Goal: Use online tool/utility: Utilize a website feature to perform a specific function

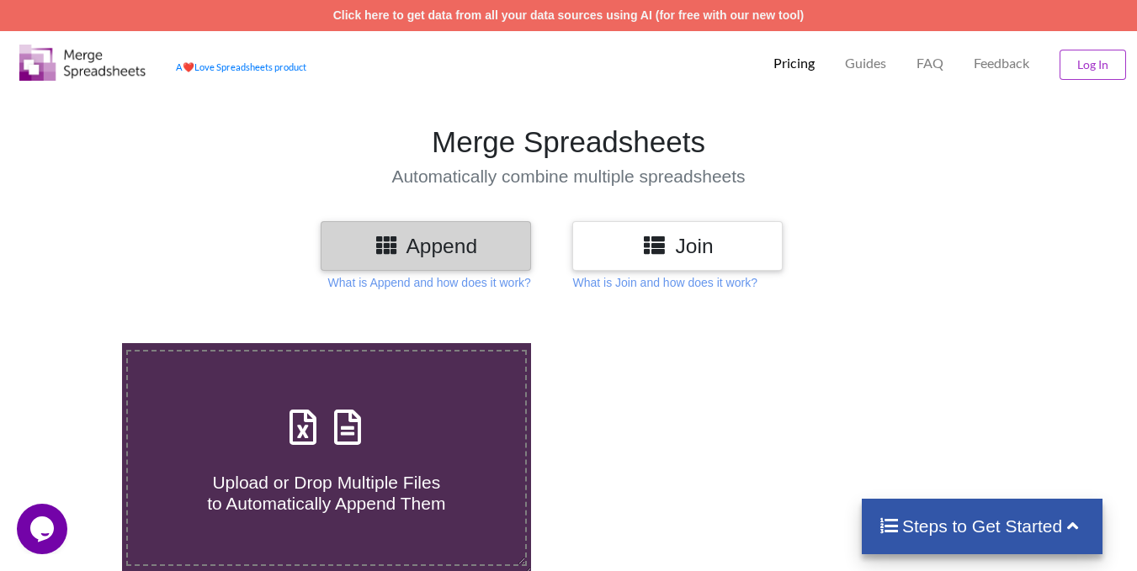
click at [716, 263] on div "Join" at bounding box center [677, 246] width 210 height 50
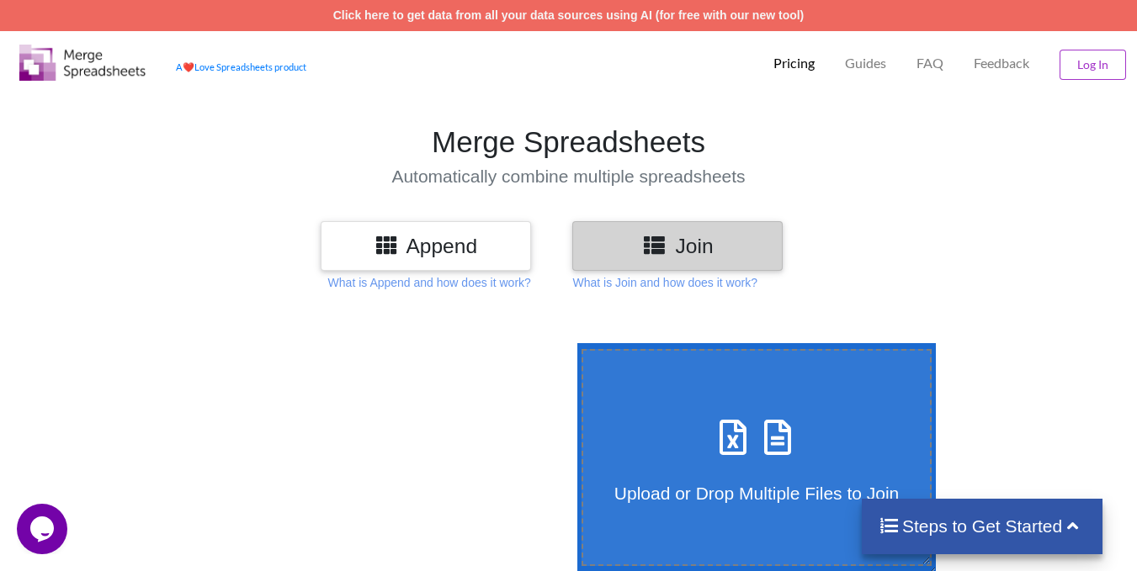
click at [537, 251] on div at bounding box center [556, 246] width 42 height 50
click at [507, 249] on h3 "Append" at bounding box center [425, 246] width 185 height 24
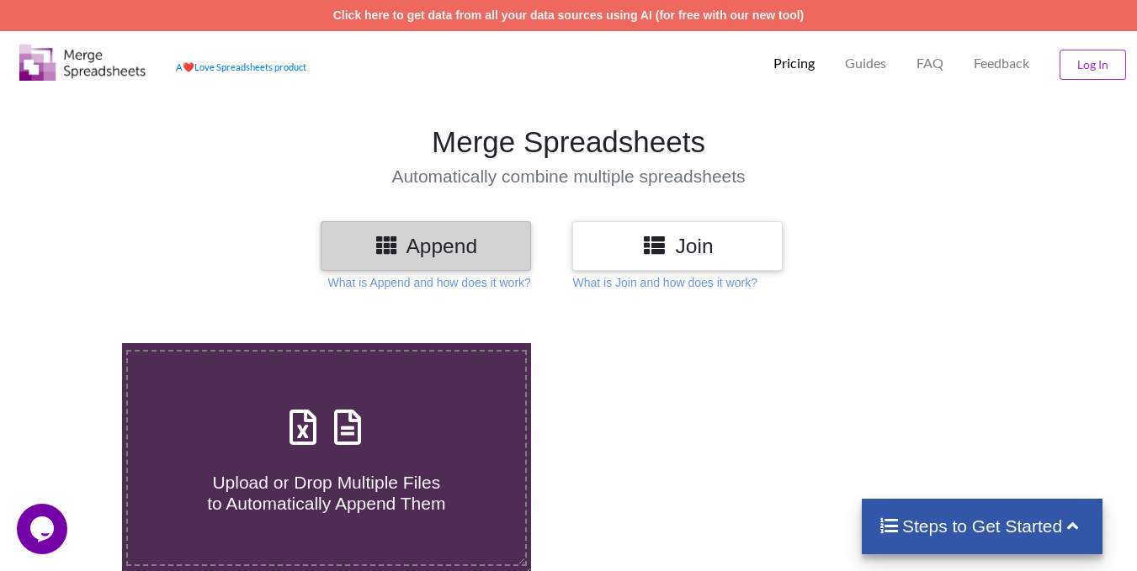
click at [606, 259] on div "Join" at bounding box center [677, 246] width 210 height 50
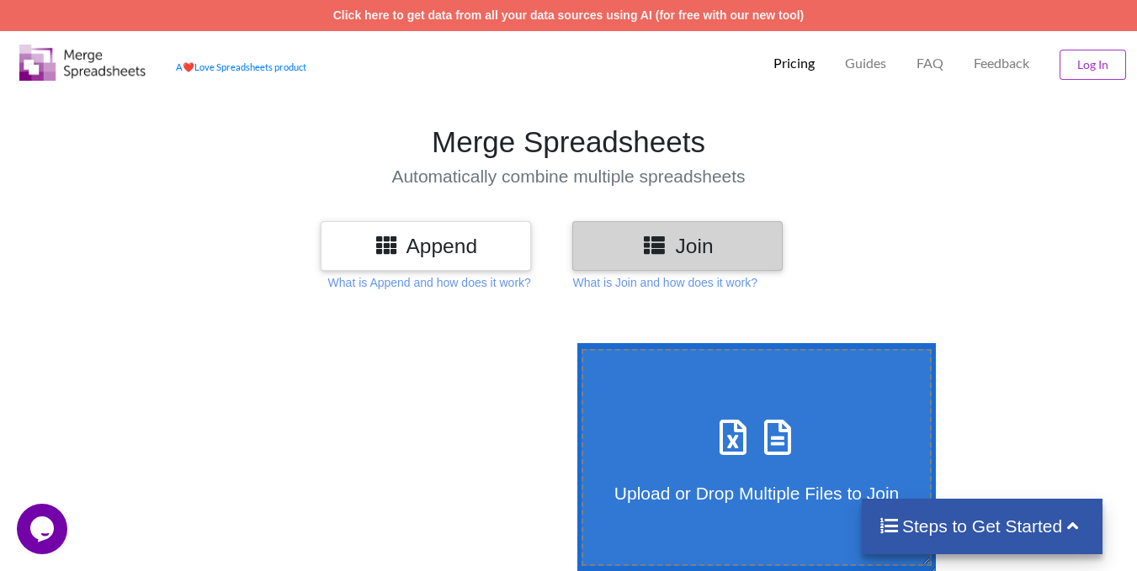
drag, startPoint x: 606, startPoint y: 259, endPoint x: 1002, endPoint y: 238, distance: 396.9
click at [1002, 238] on div at bounding box center [956, 246] width 194 height 50
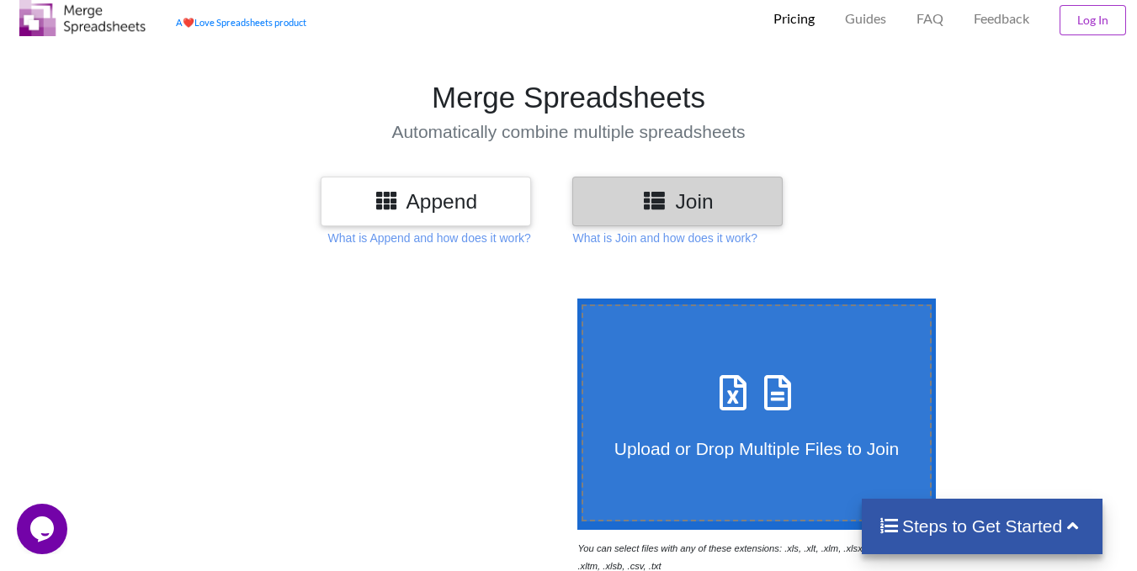
scroll to position [168, 0]
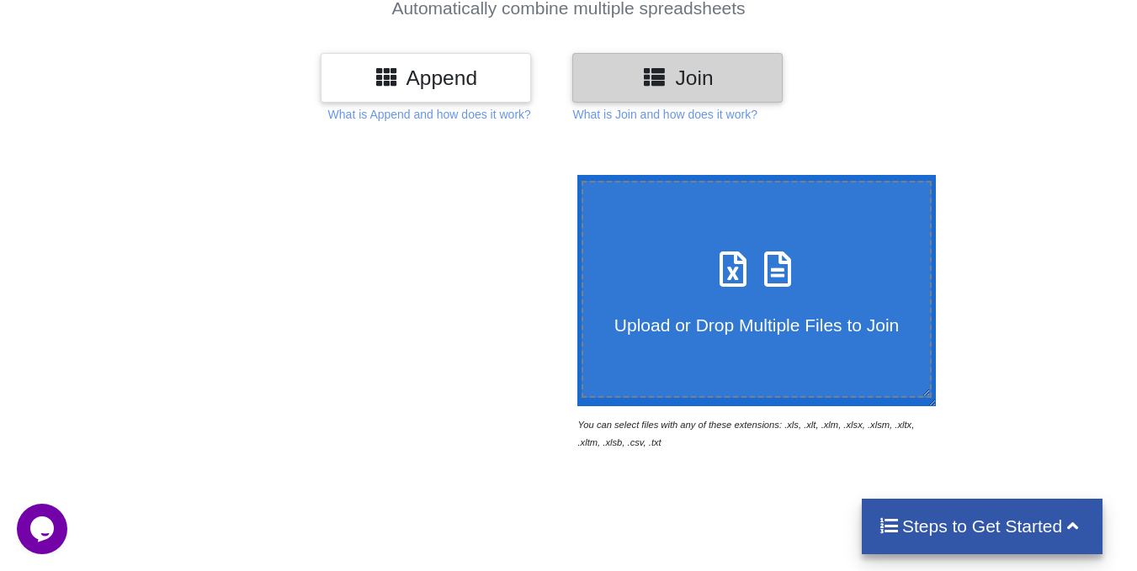
click at [746, 392] on label "Upload or Drop Multiple Files to Join" at bounding box center [756, 289] width 351 height 216
click at [573, 175] on input "Upload or Drop Multiple Files to Join" at bounding box center [573, 175] width 0 height 0
click at [664, 119] on p "What is Join and how does it work?" at bounding box center [664, 114] width 184 height 17
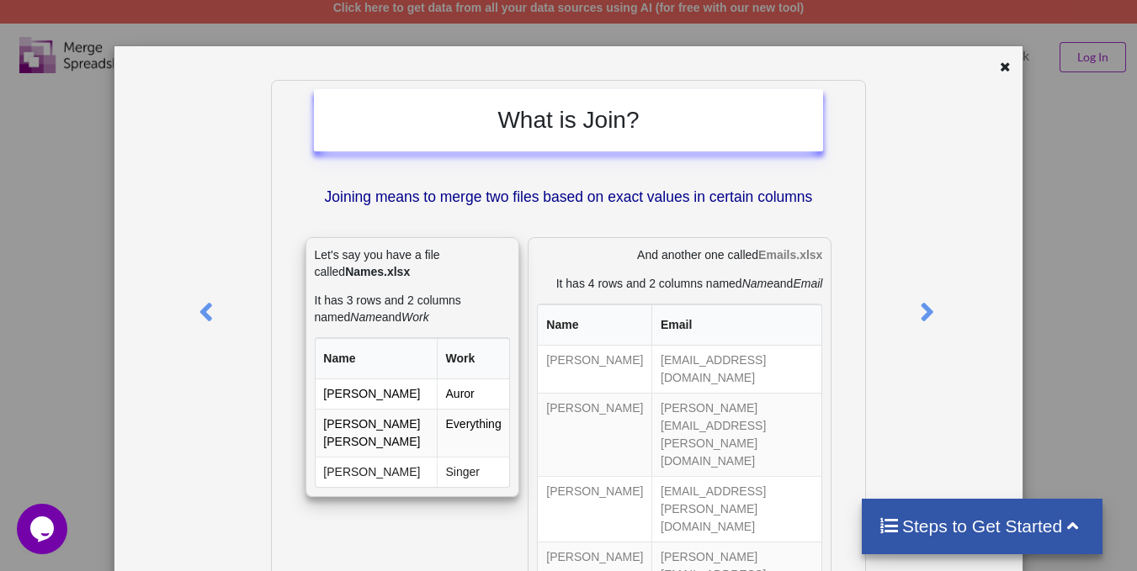
scroll to position [0, 0]
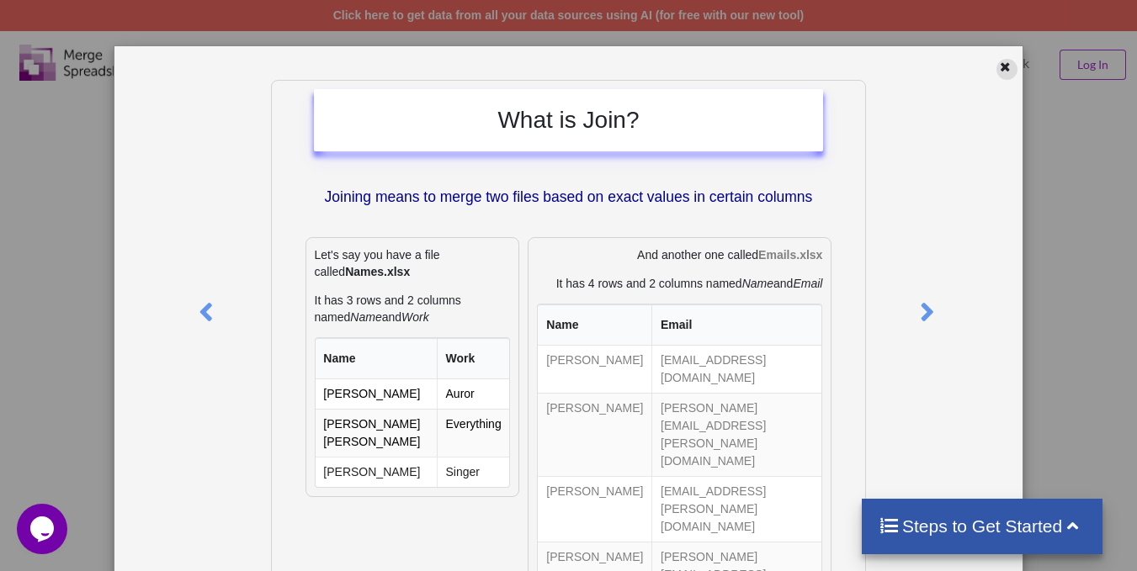
click at [998, 71] on icon at bounding box center [1005, 65] width 14 height 12
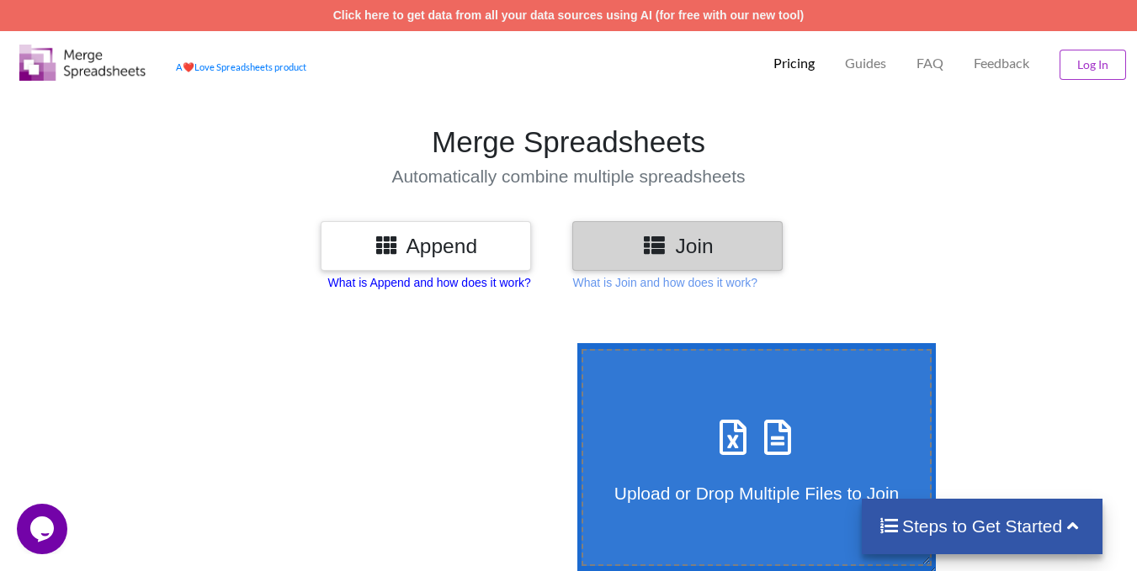
click at [459, 283] on p "What is Append and how does it work?" at bounding box center [429, 282] width 203 height 17
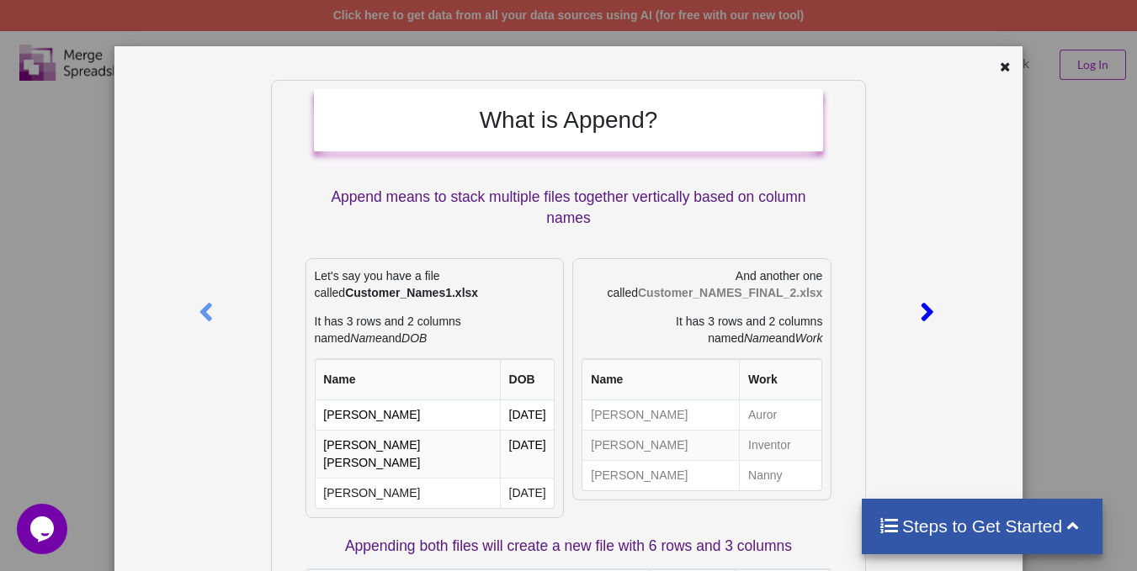
click at [941, 290] on div at bounding box center [930, 309] width 38 height 459
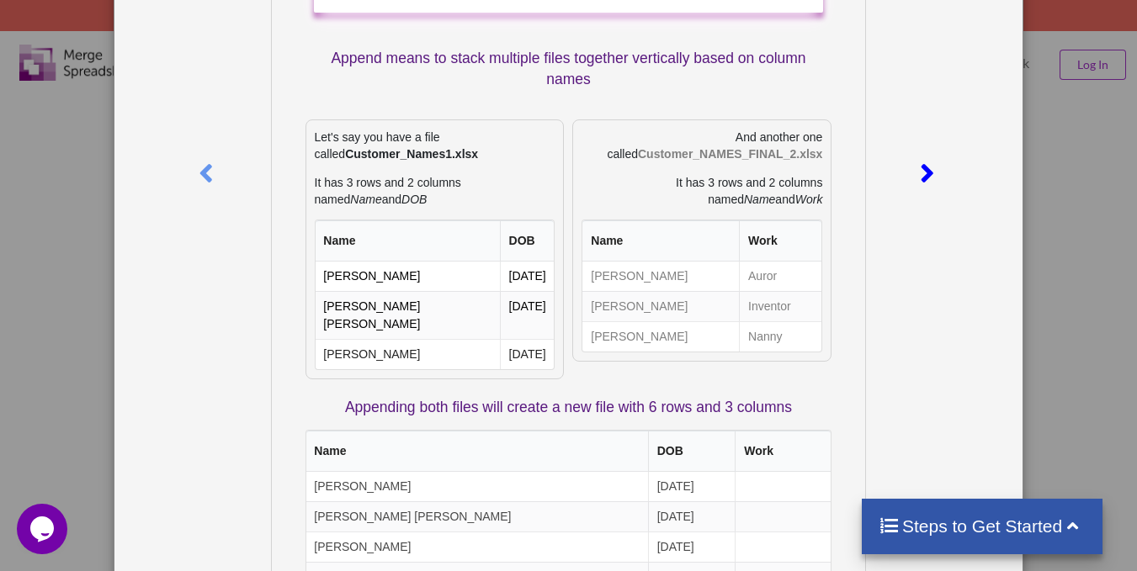
scroll to position [168, 0]
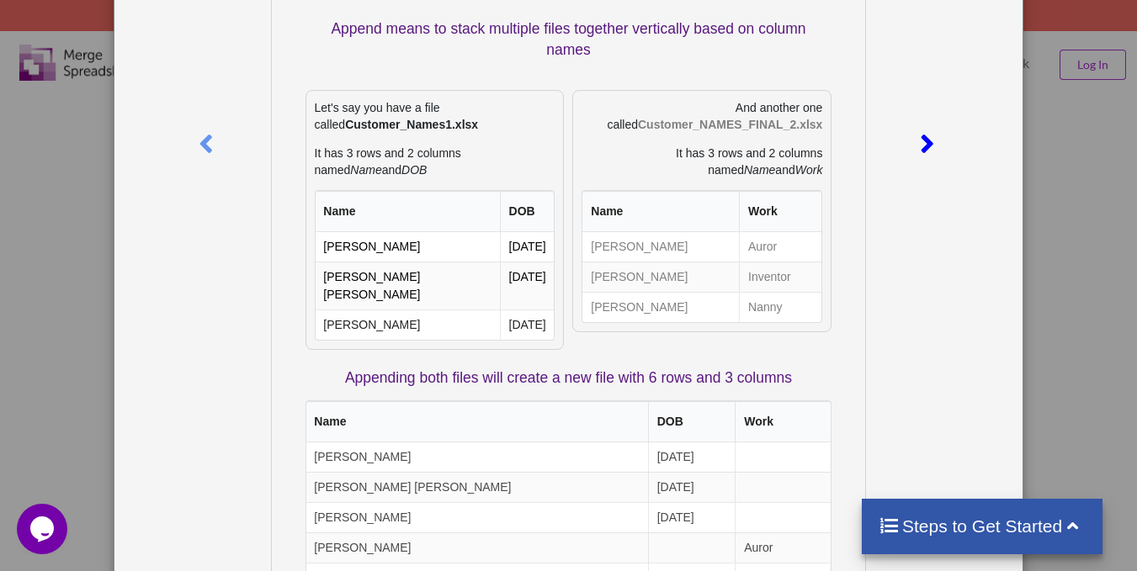
click at [921, 141] on icon at bounding box center [928, 136] width 35 height 29
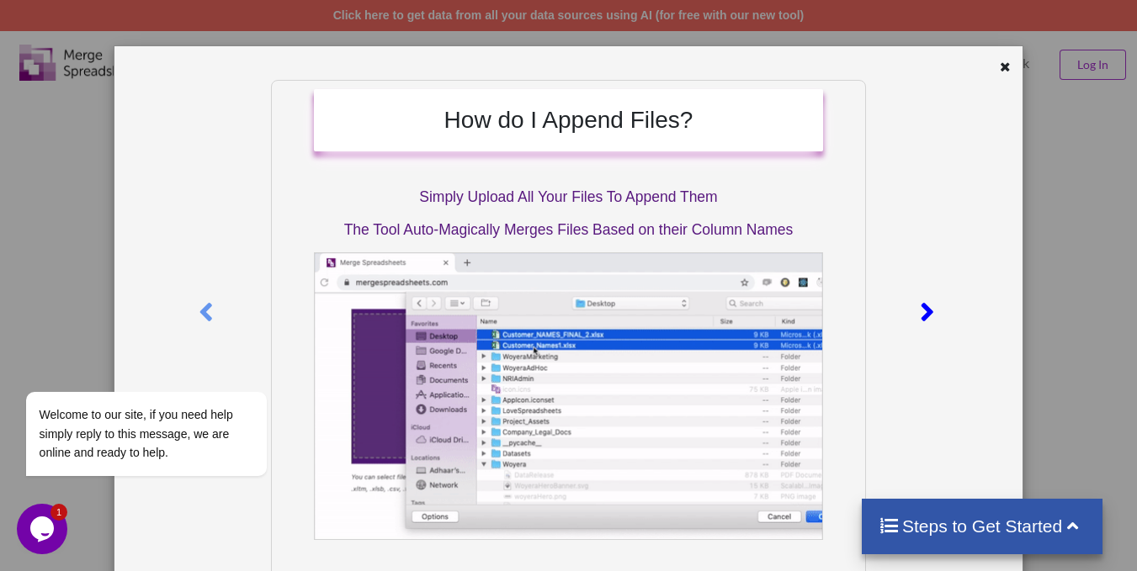
click at [932, 307] on icon at bounding box center [928, 304] width 35 height 29
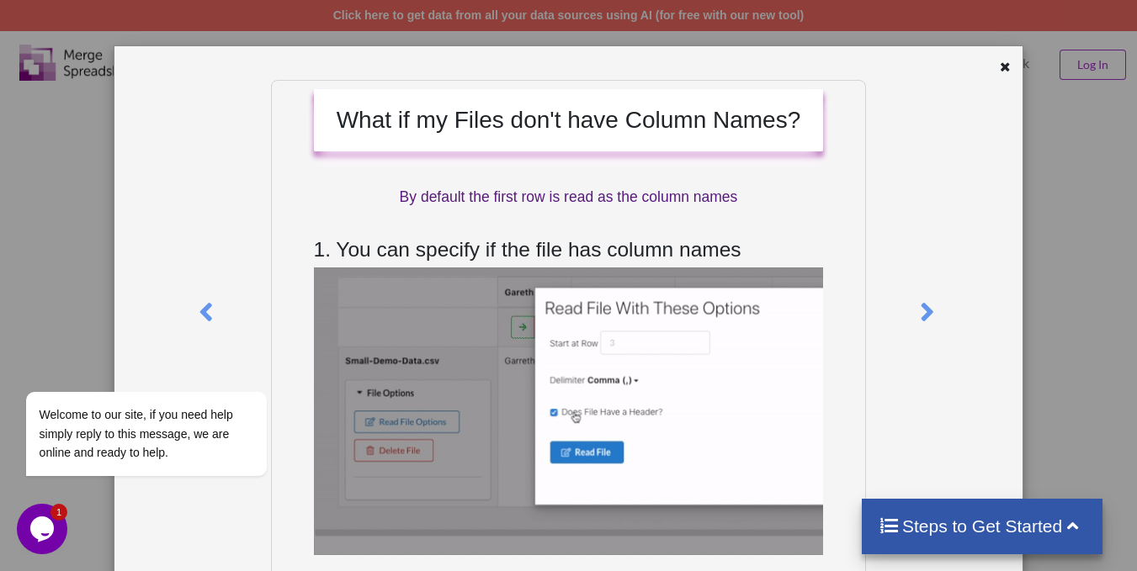
click at [1123, 231] on div "What if my Files don't have Column Names? By default the first row is read as t…" at bounding box center [568, 285] width 1137 height 571
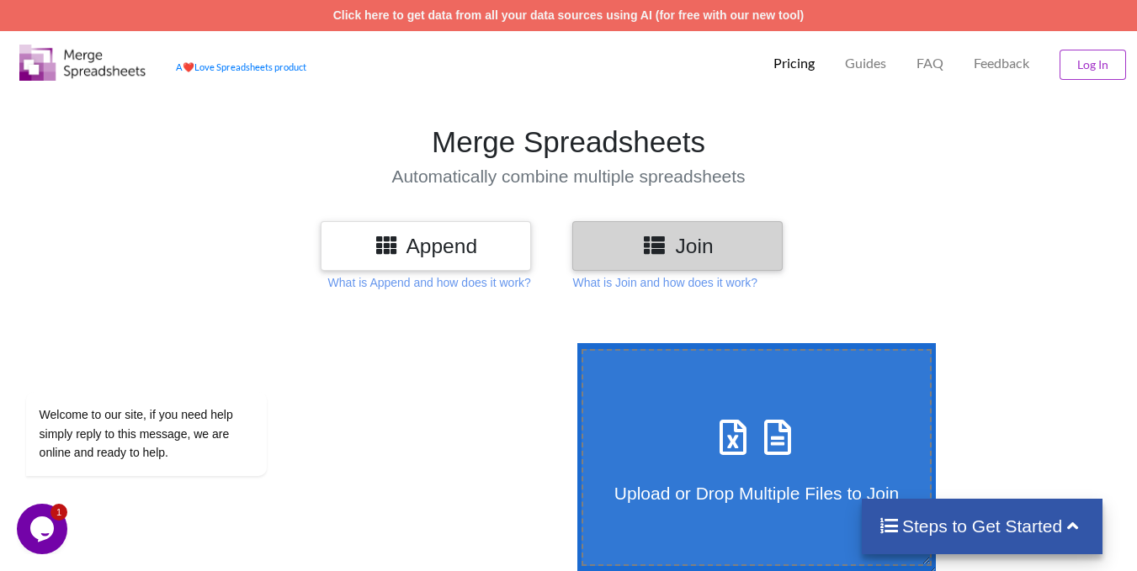
click at [620, 247] on h3 "Join" at bounding box center [677, 246] width 185 height 24
click at [664, 284] on p "What is Join and how does it work?" at bounding box center [664, 282] width 184 height 17
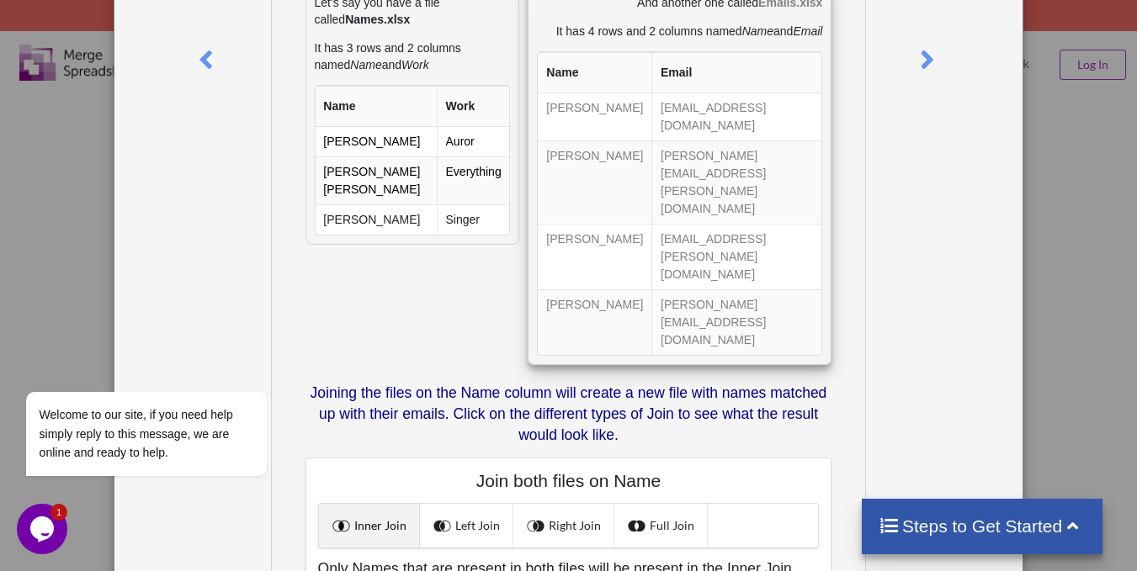
scroll to position [337, 0]
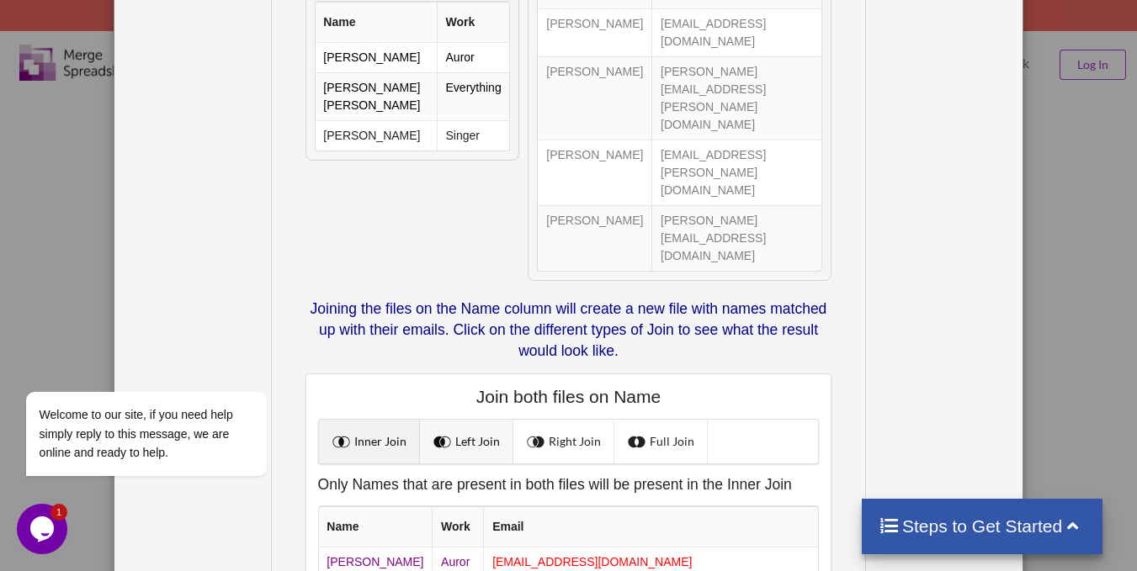
click at [500, 420] on link "Left Join" at bounding box center [466, 442] width 93 height 44
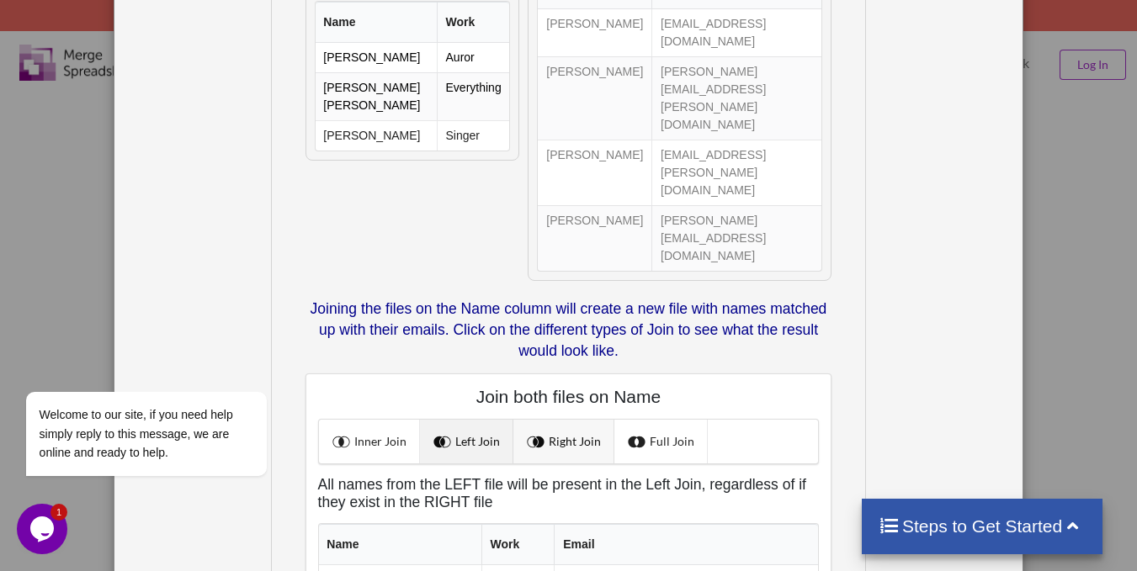
click at [578, 420] on link "Right Join" at bounding box center [563, 442] width 101 height 44
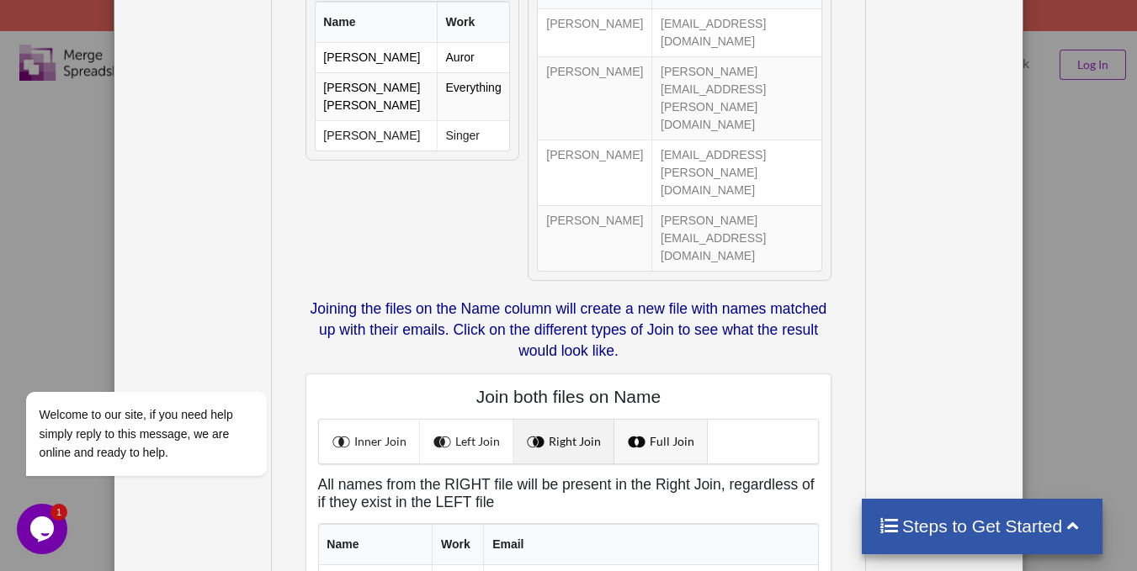
click at [658, 420] on link "Full Join" at bounding box center [660, 442] width 93 height 44
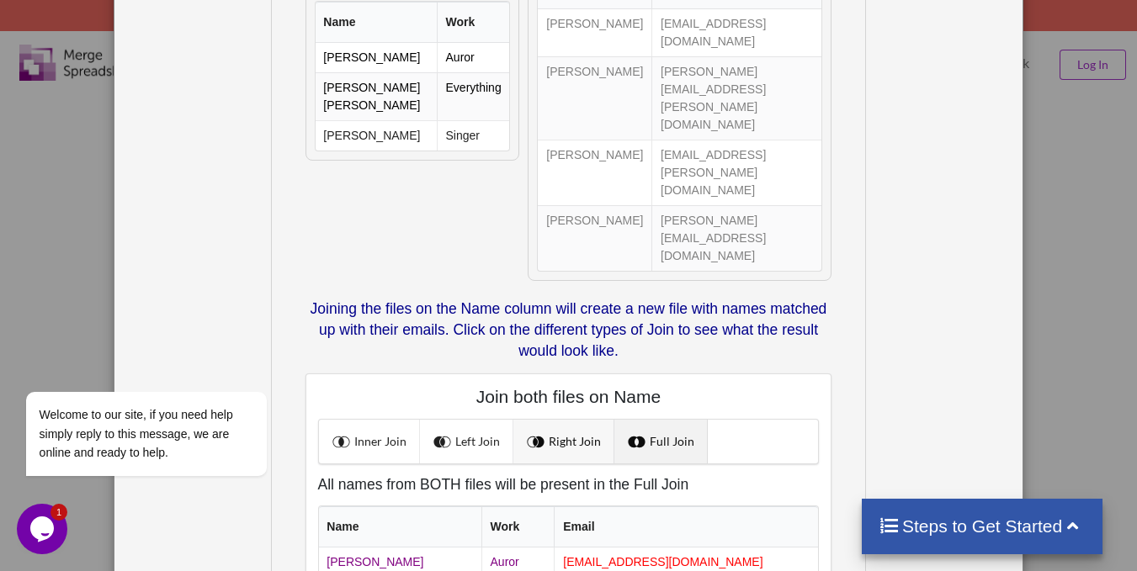
click at [534, 431] on span at bounding box center [538, 442] width 22 height 22
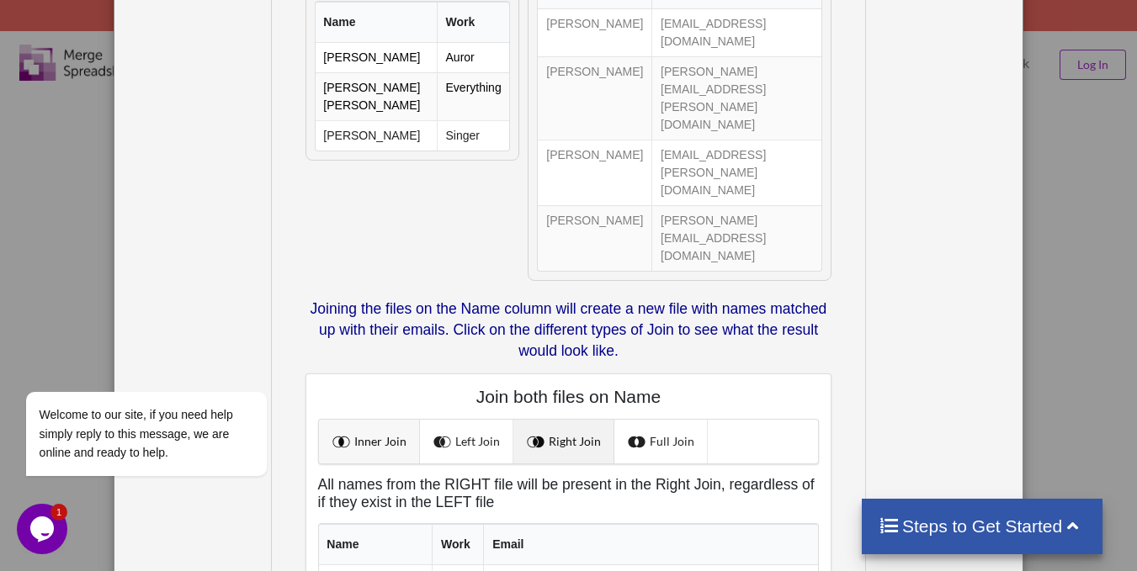
click at [337, 420] on link "Inner Join" at bounding box center [369, 442] width 101 height 44
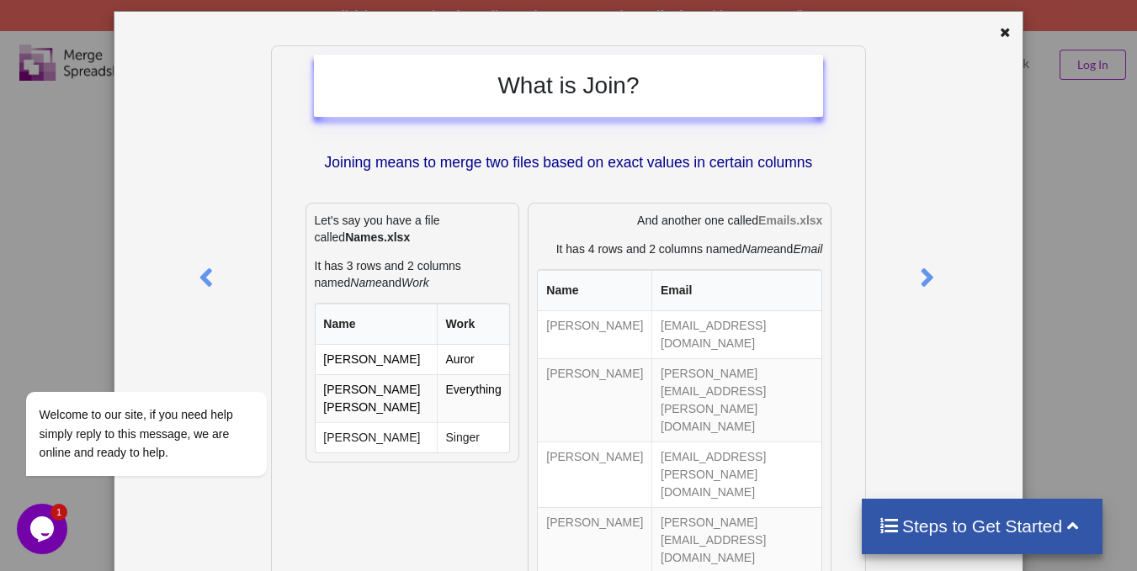
scroll to position [0, 0]
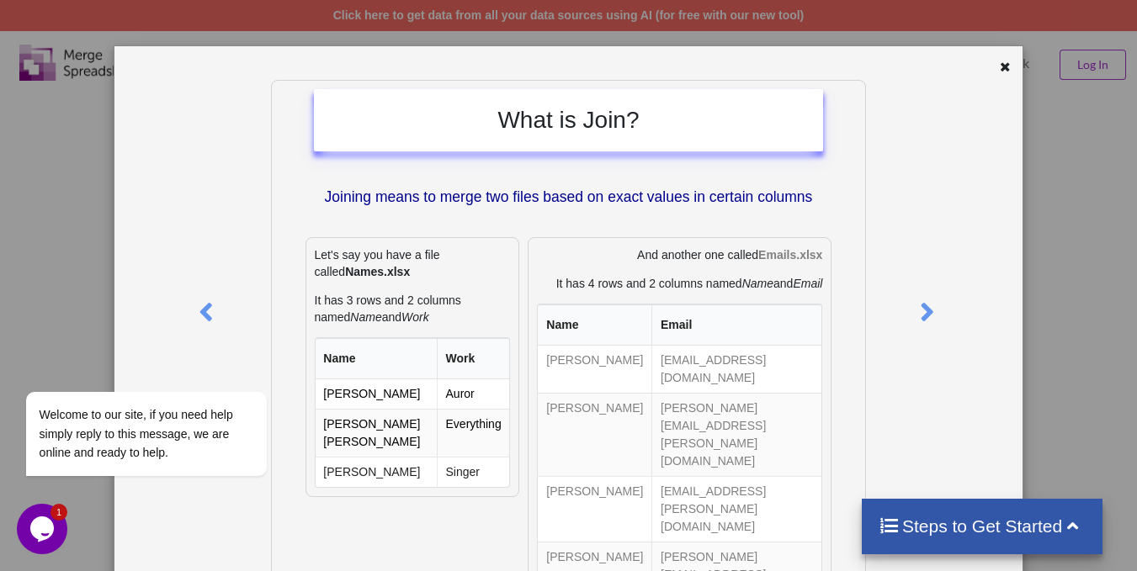
click at [1024, 192] on div "What is Join? Joining means to merge two files based on exact values in certain…" at bounding box center [568, 285] width 1137 height 571
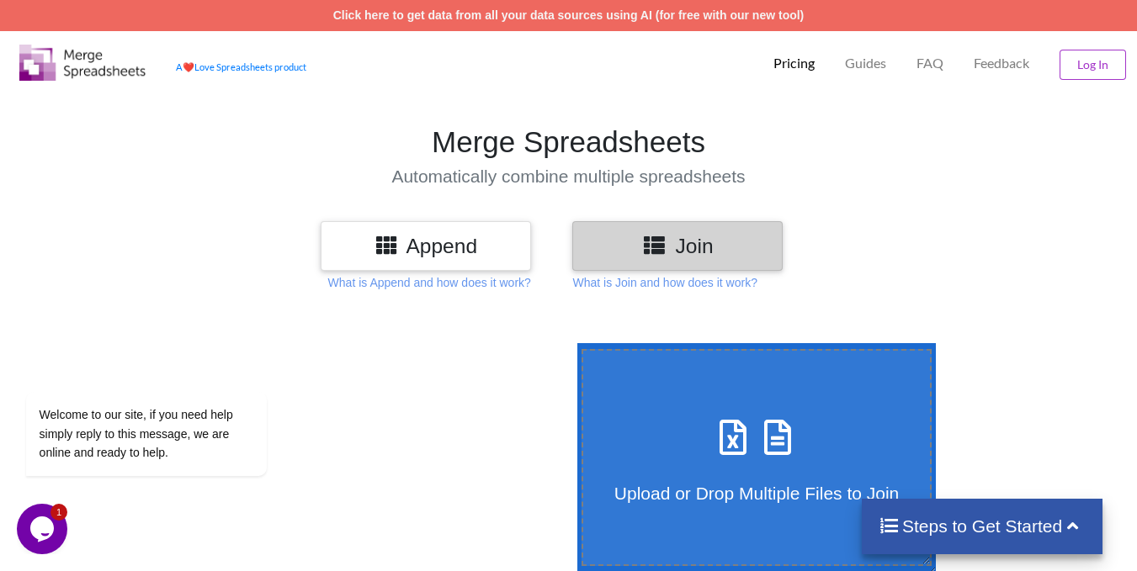
click at [698, 386] on label "Upload or Drop Multiple Files to Join" at bounding box center [756, 457] width 351 height 216
click at [573, 343] on input "Upload or Drop Multiple Files to Join" at bounding box center [573, 343] width 0 height 0
type input "C:\fakepath\Stuffing 2.9.2025k.xlsx"
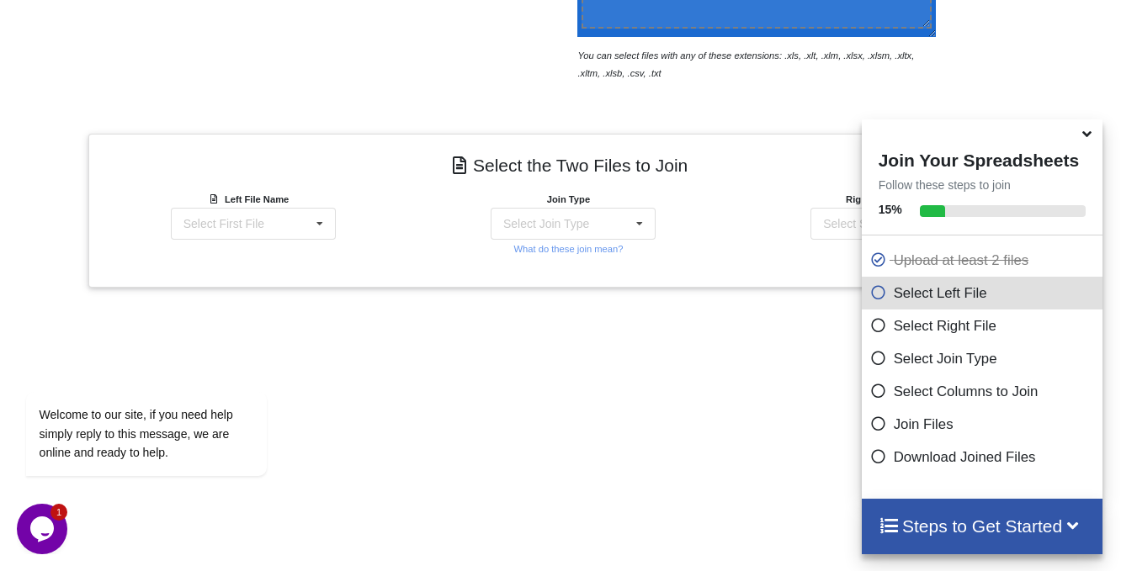
scroll to position [534, 0]
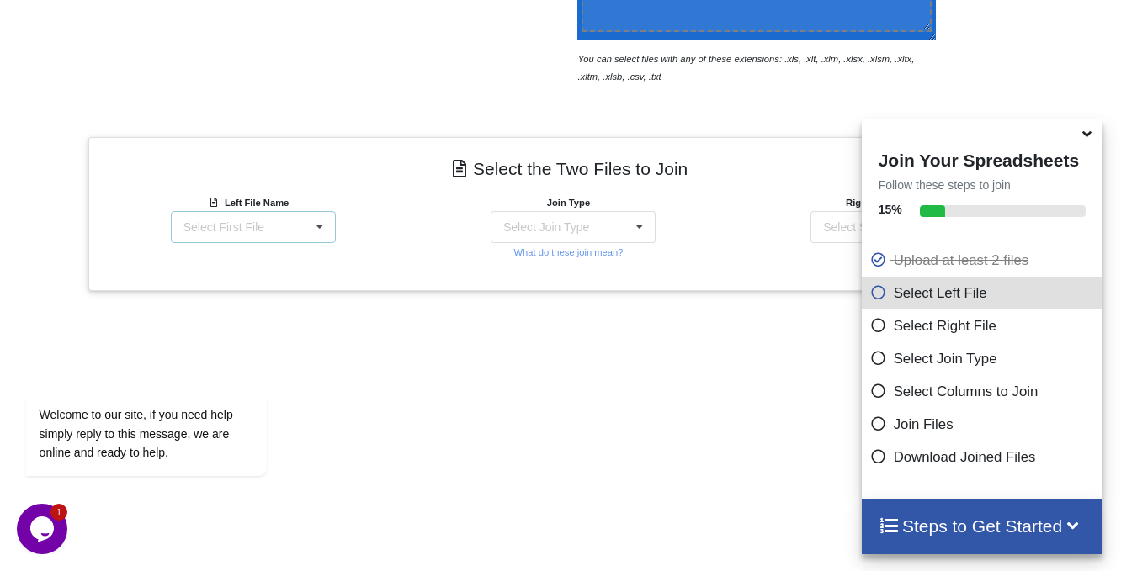
click at [236, 231] on div "Select First File" at bounding box center [223, 227] width 81 height 12
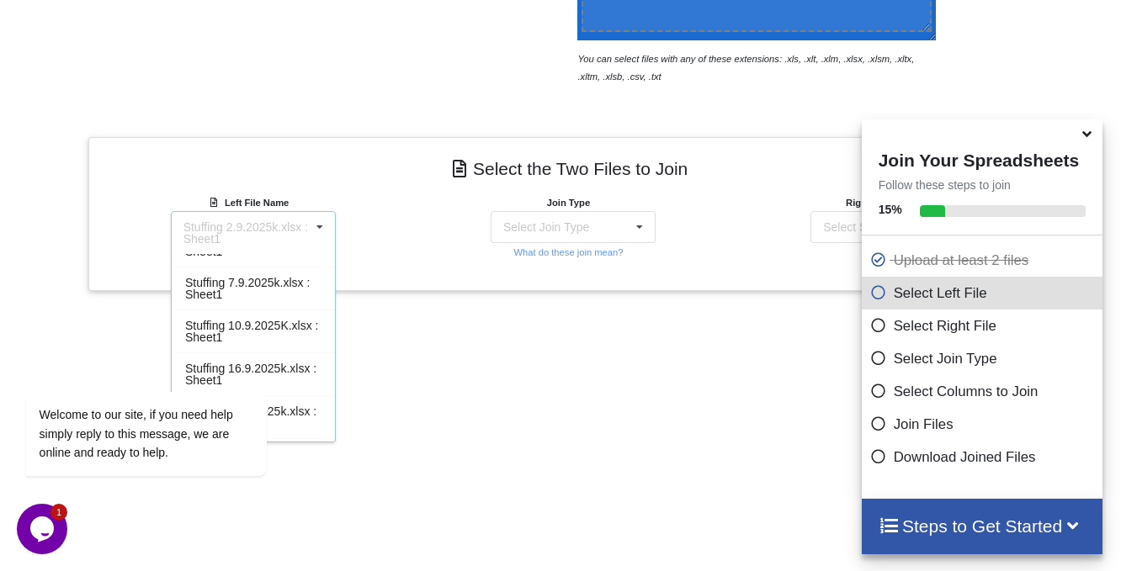
scroll to position [0, 0]
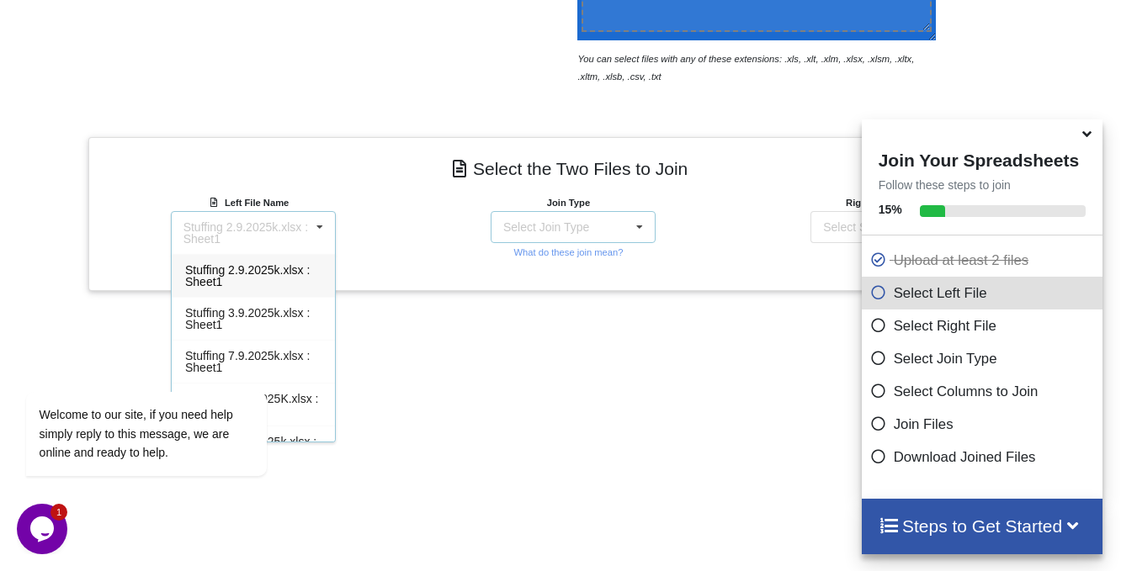
click at [555, 233] on div "Select Join Type" at bounding box center [546, 227] width 86 height 12
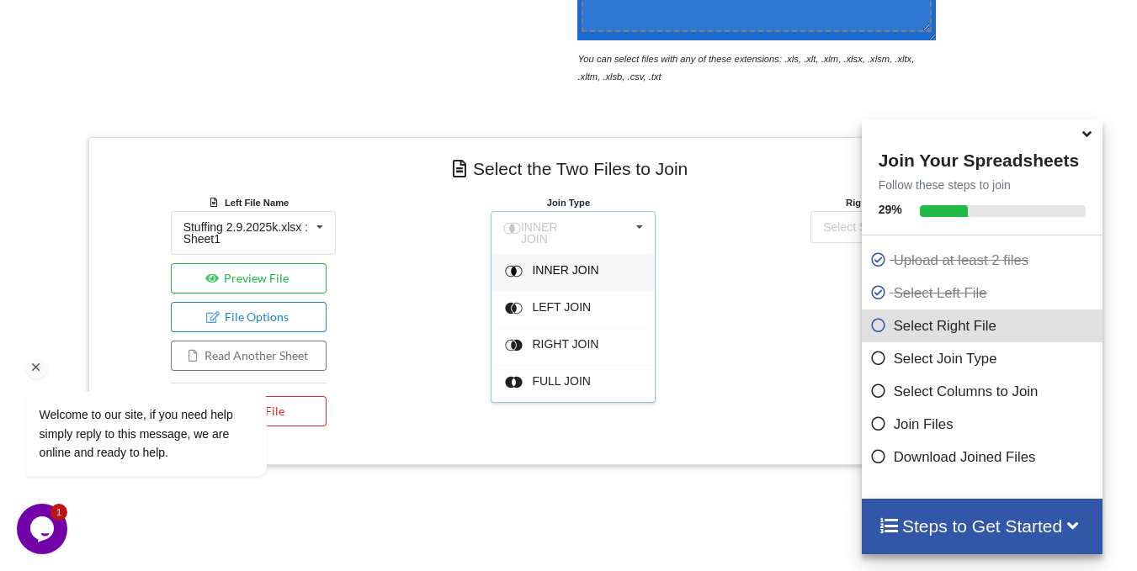
click at [35, 370] on icon "Chat attention grabber" at bounding box center [36, 367] width 15 height 15
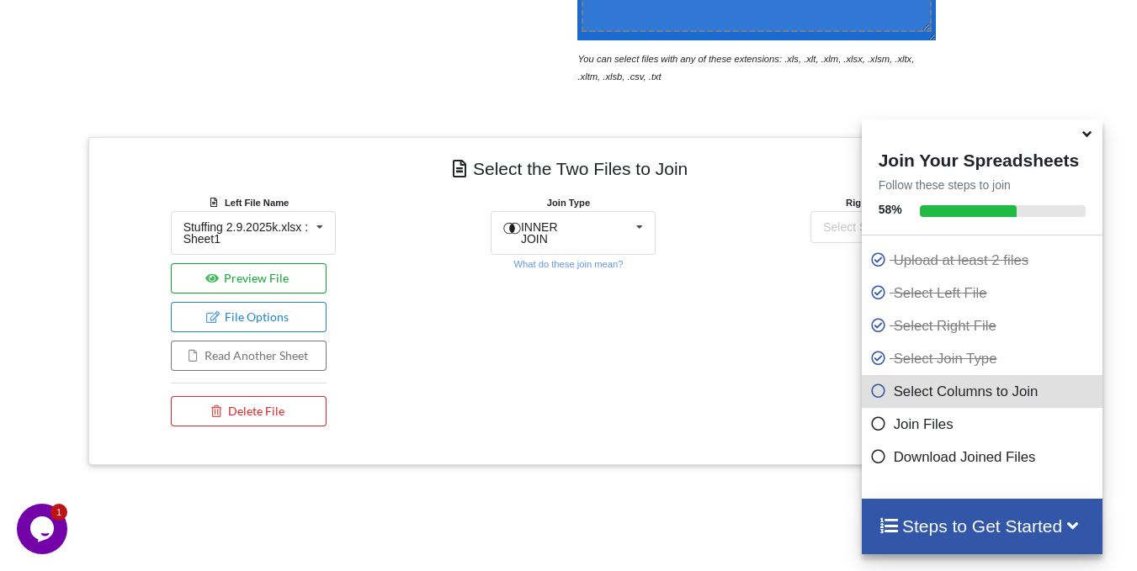
click at [298, 281] on button "Preview File" at bounding box center [249, 278] width 156 height 30
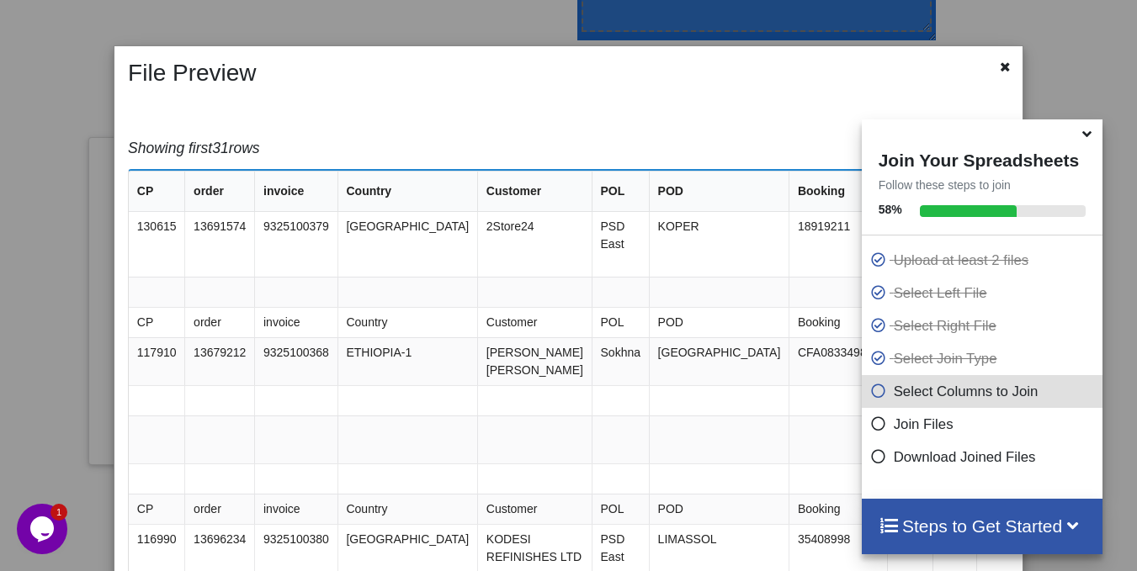
click at [1089, 139] on icon at bounding box center [1087, 131] width 18 height 15
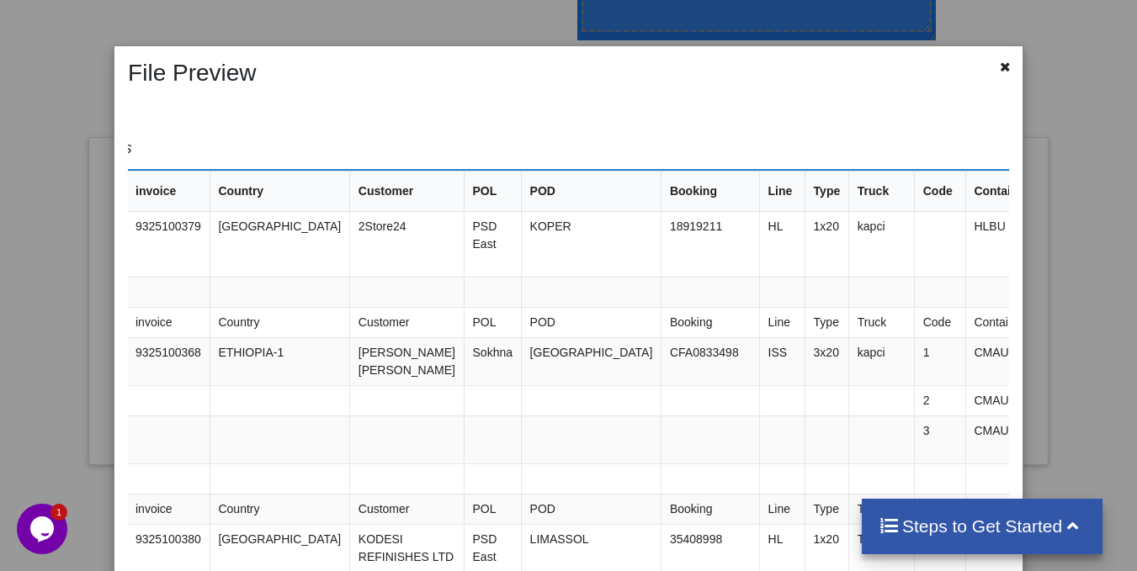
scroll to position [0, 573]
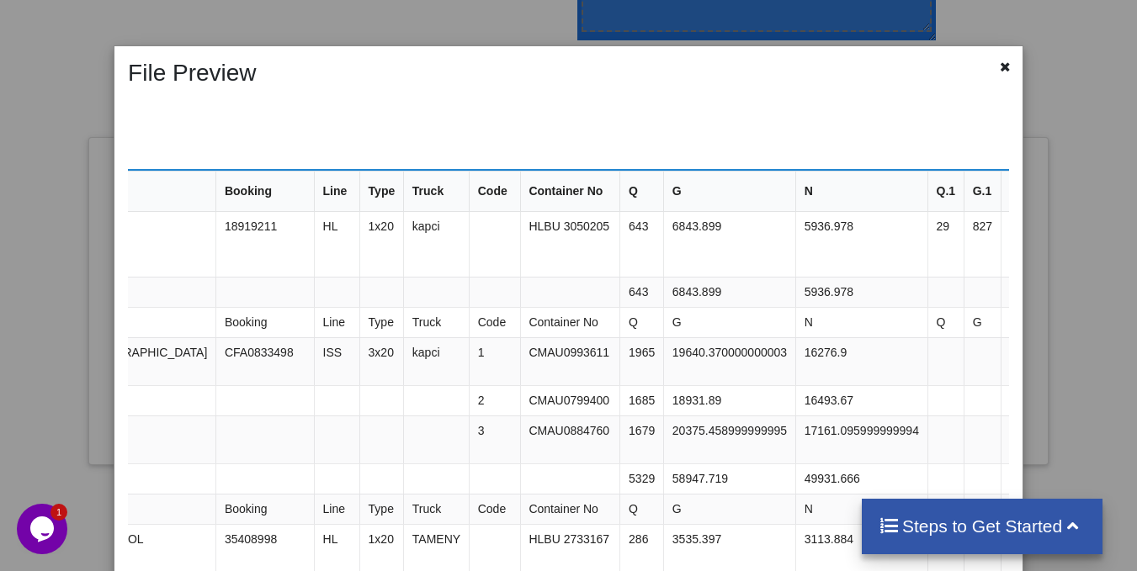
drag, startPoint x: 735, startPoint y: 265, endPoint x: 500, endPoint y: 264, distance: 235.6
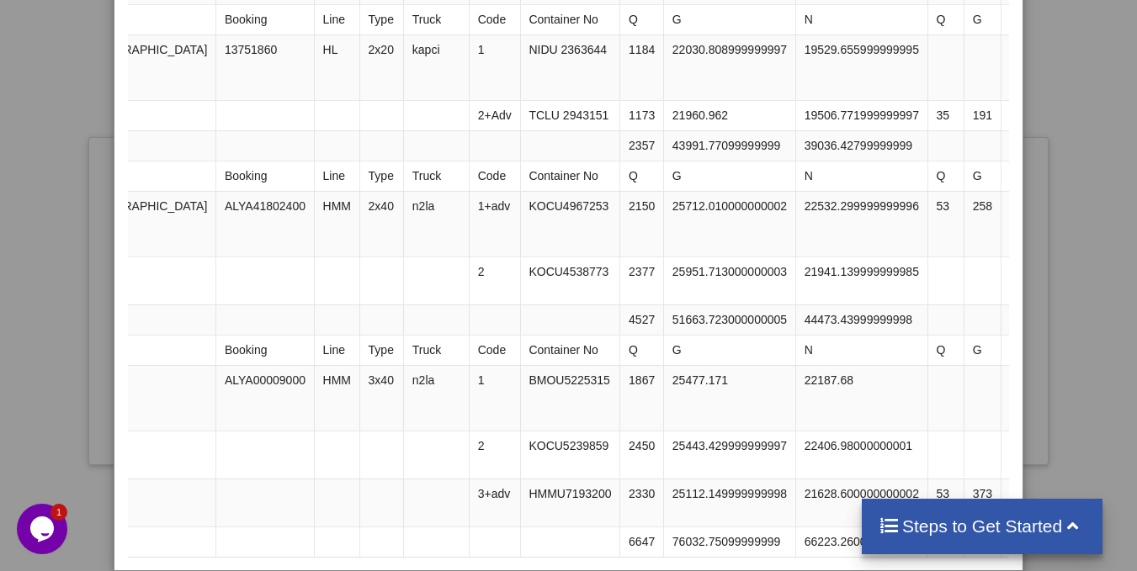
click at [1072, 241] on div "File Preview Showing first 31 rows CP order invoice Country Customer POL POD Bo…" at bounding box center [568, 285] width 1137 height 571
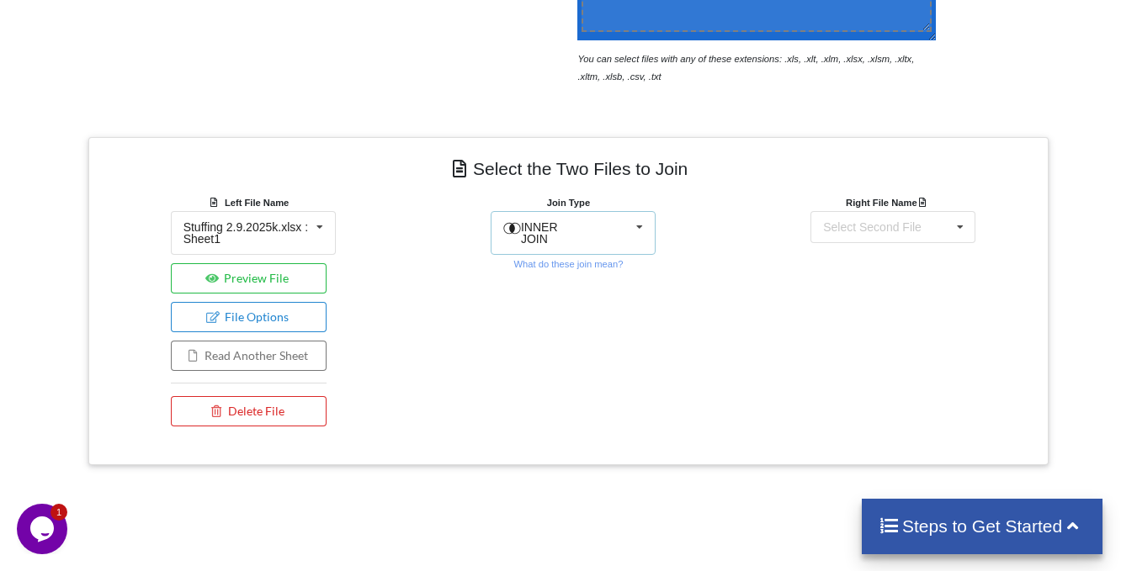
click at [558, 226] on span "INNER JOIN" at bounding box center [539, 232] width 37 height 25
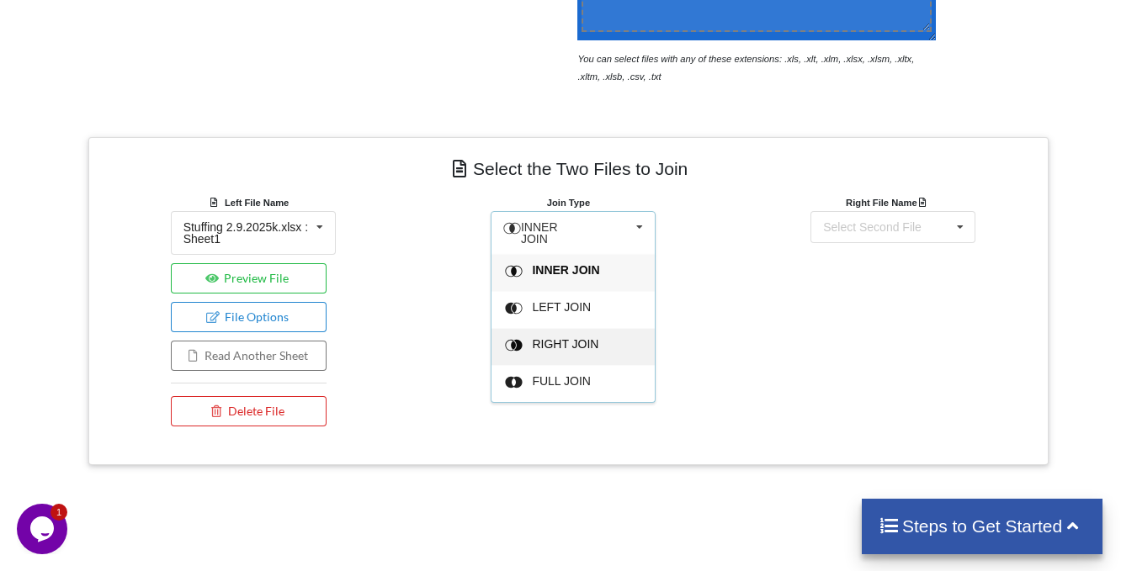
click at [572, 338] on span "RIGHT JOIN" at bounding box center [565, 343] width 66 height 13
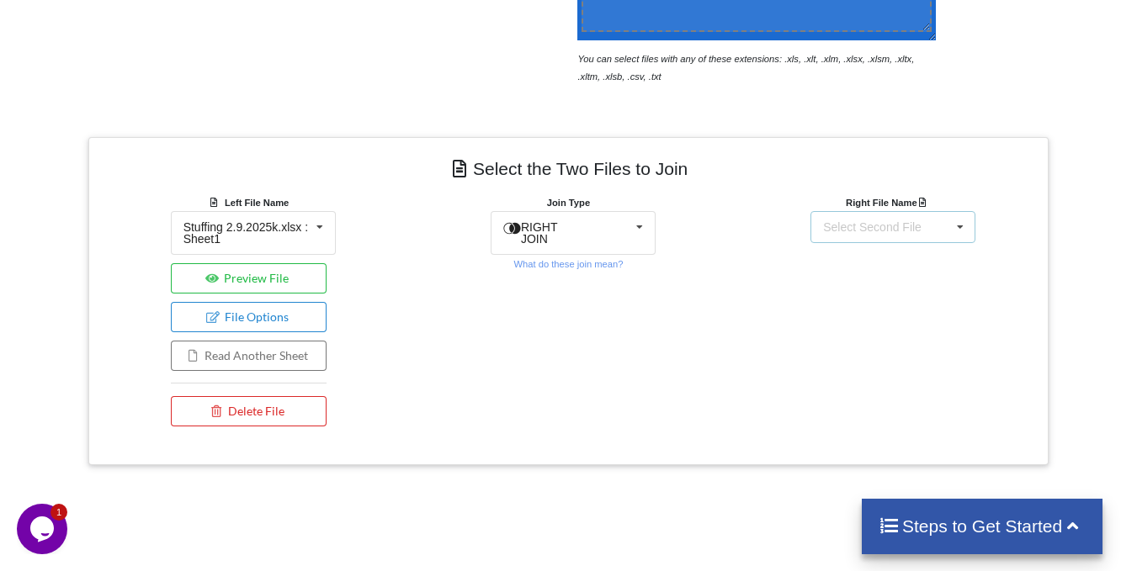
click at [892, 217] on div "Select Second File Stuffing 2.9.2025k.xlsx : Sheet1 Stuffing 3.9.2025k.xlsx : S…" at bounding box center [892, 227] width 165 height 32
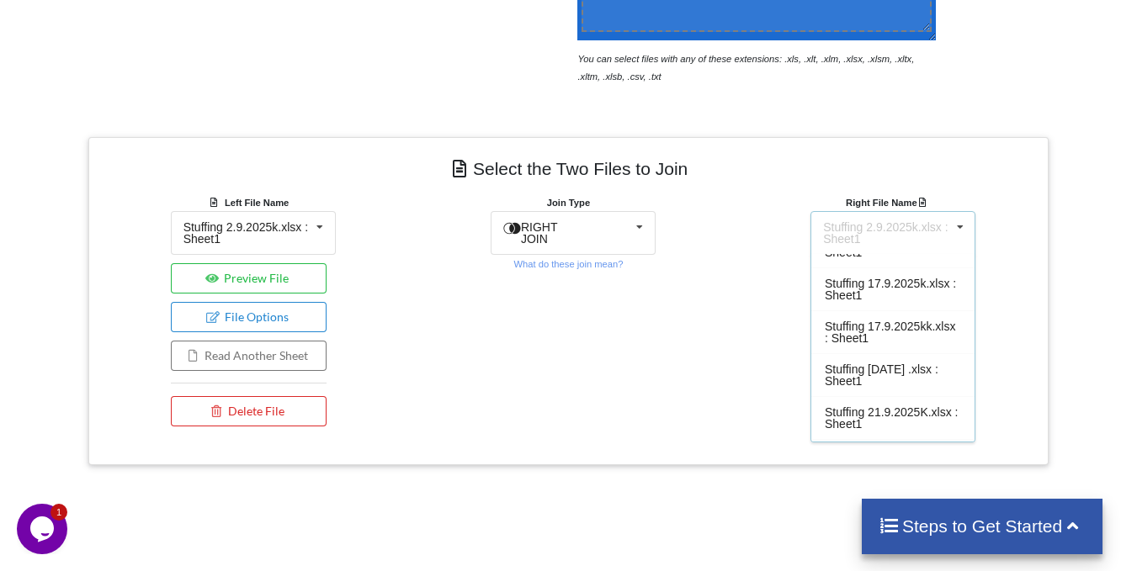
scroll to position [456, 0]
click at [625, 234] on div "RIGHT JOIN INNER JOIN LEFT JOIN RIGHT JOIN FULL JOIN" at bounding box center [573, 233] width 165 height 44
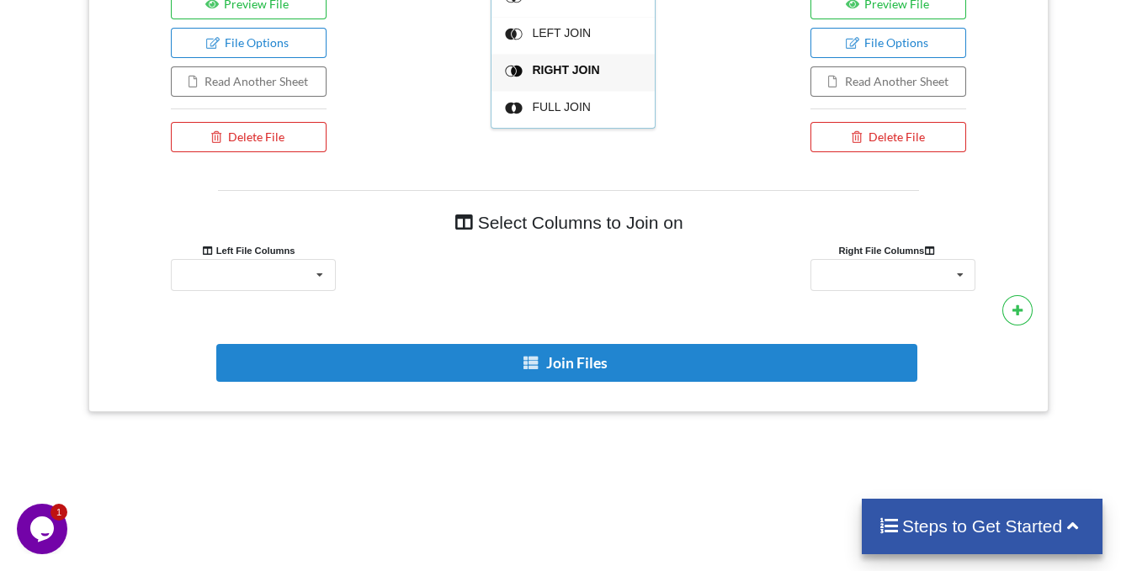
scroll to position [905, 0]
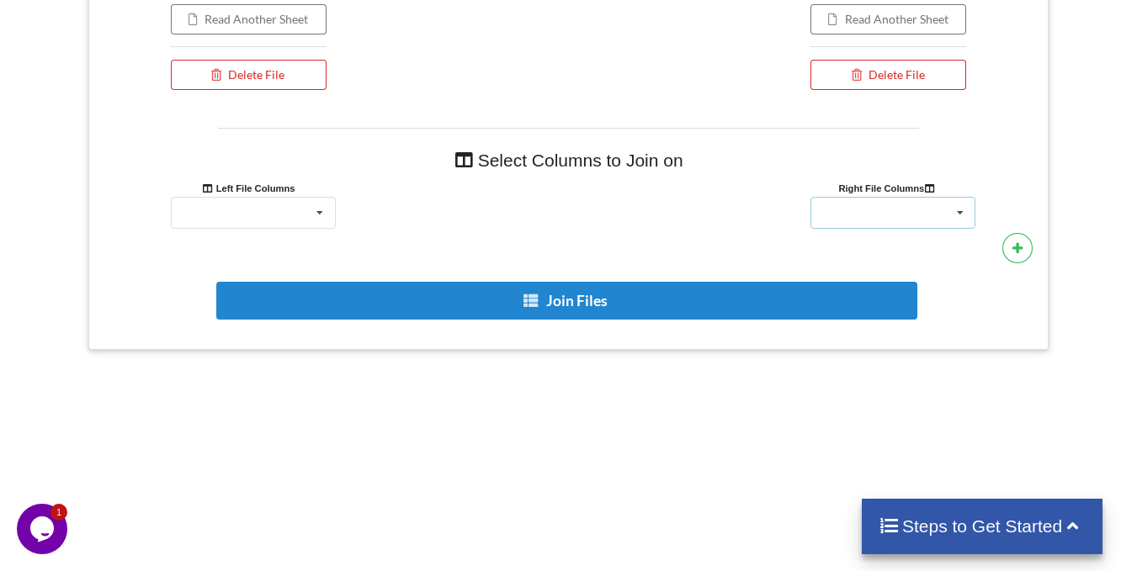
click at [871, 219] on div "CP order invoice Country Customer POL POD Booking Line Type Truck Code Containe…" at bounding box center [892, 213] width 165 height 32
click at [322, 189] on div "Left File Columns" at bounding box center [249, 188] width 156 height 18
click at [318, 200] on icon at bounding box center [319, 213] width 25 height 31
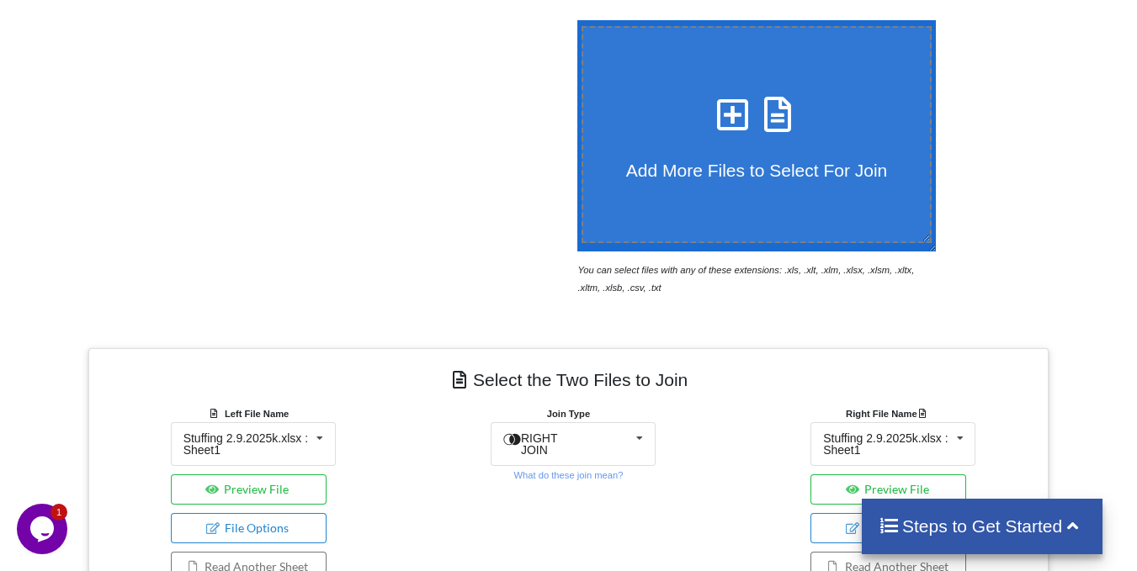
scroll to position [282, 0]
